Goal: Navigation & Orientation: Find specific page/section

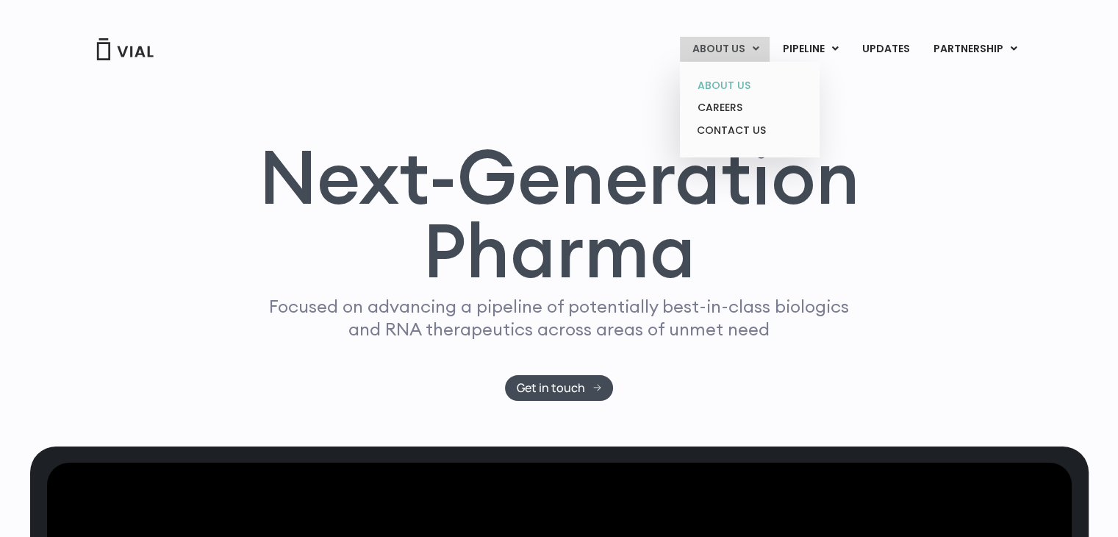
click at [743, 78] on link "ABOUT US" at bounding box center [749, 85] width 129 height 23
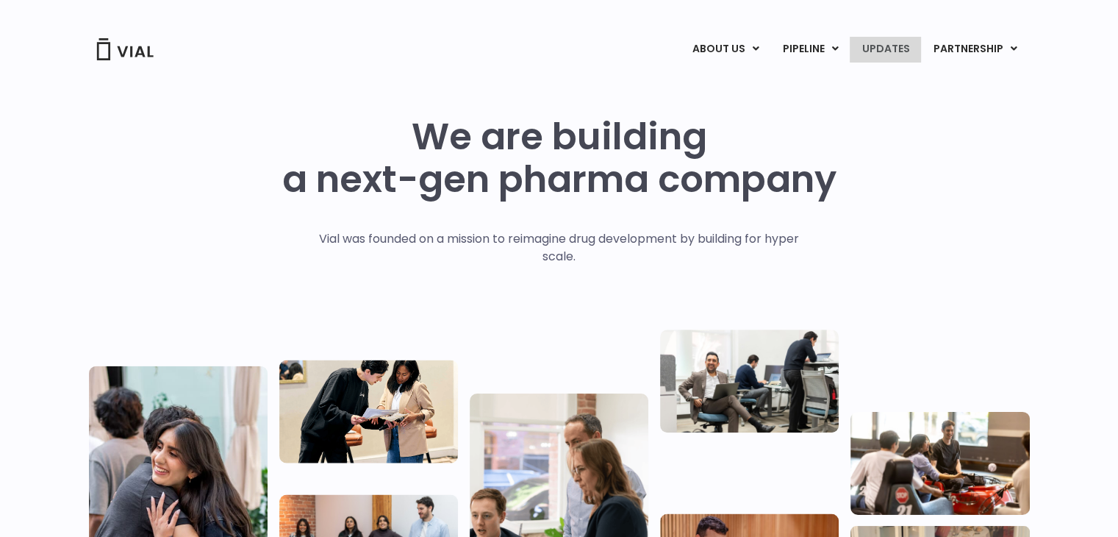
click at [894, 43] on link "UPDATES" at bounding box center [885, 49] width 71 height 25
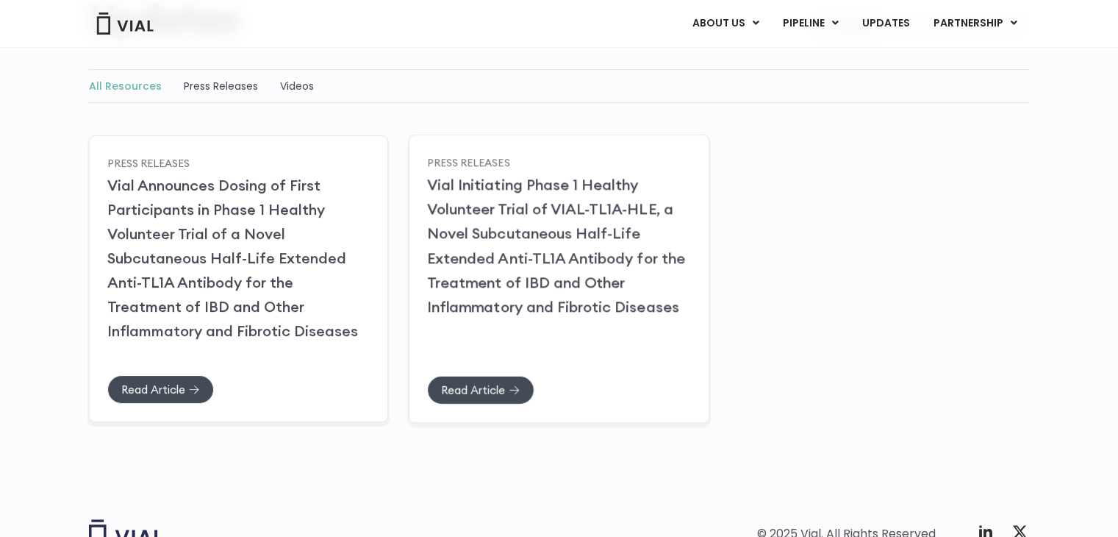
scroll to position [279, 0]
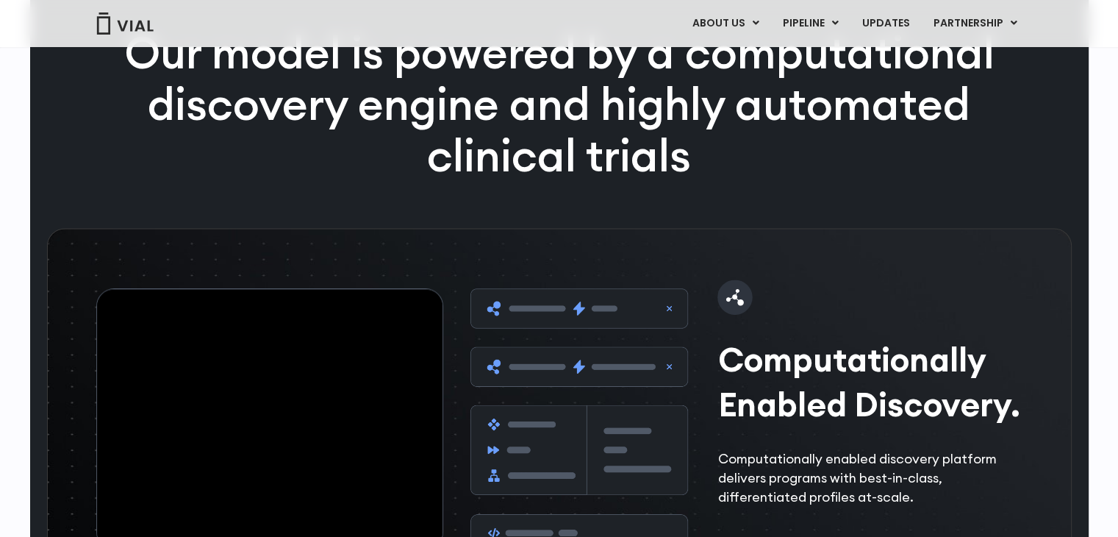
scroll to position [1991, 0]
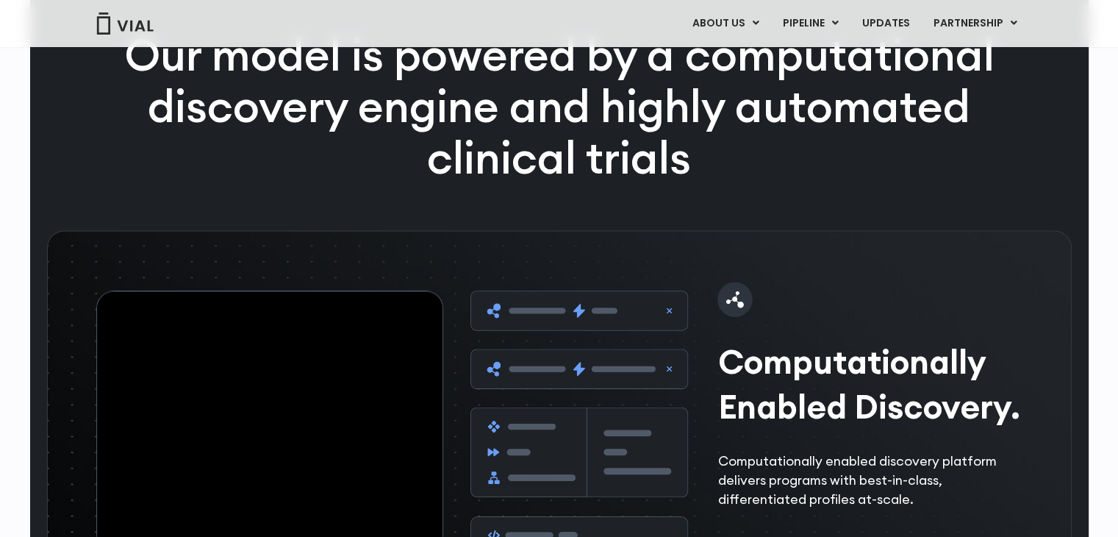
click at [148, 21] on img at bounding box center [125, 23] width 59 height 22
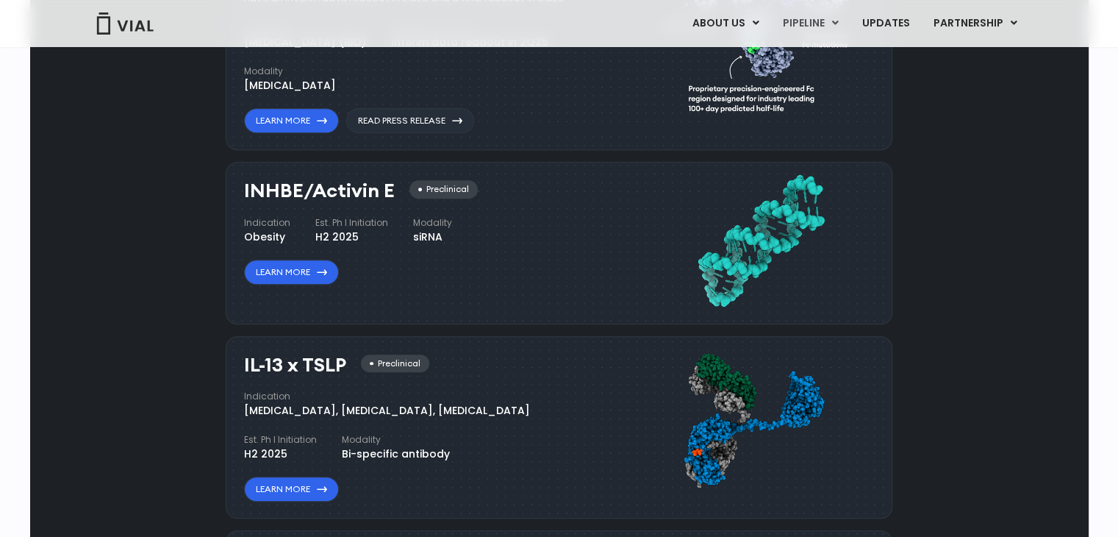
scroll to position [1029, 0]
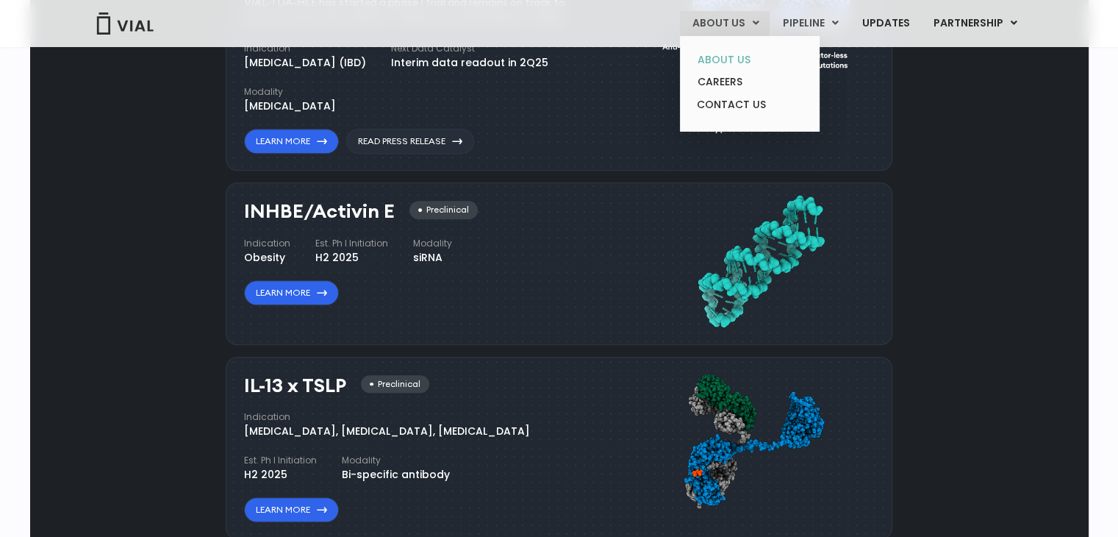
click at [726, 62] on link "ABOUT US" at bounding box center [749, 60] width 129 height 23
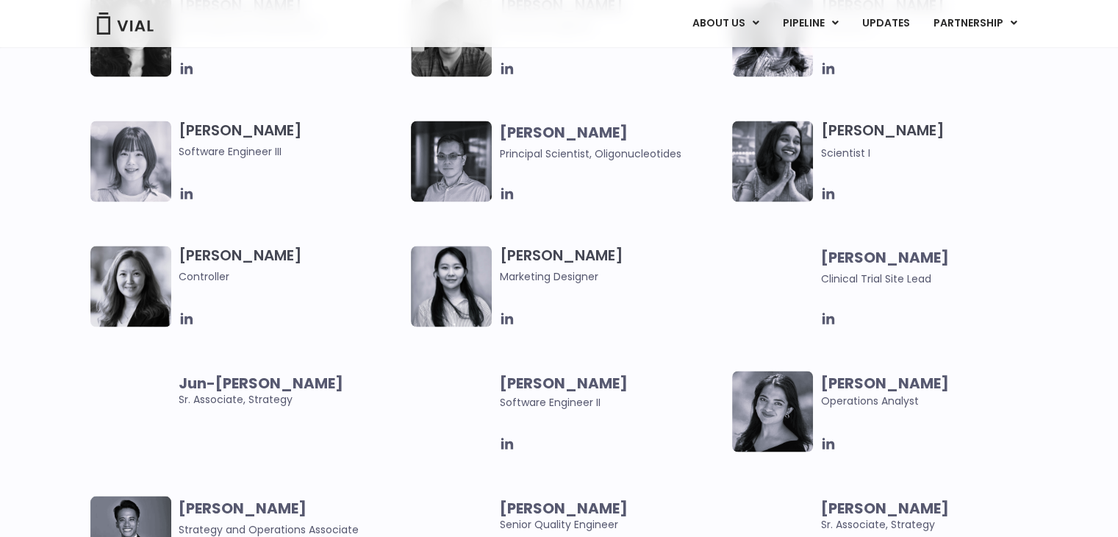
scroll to position [2499, 0]
